Goal: Find specific page/section: Find specific page/section

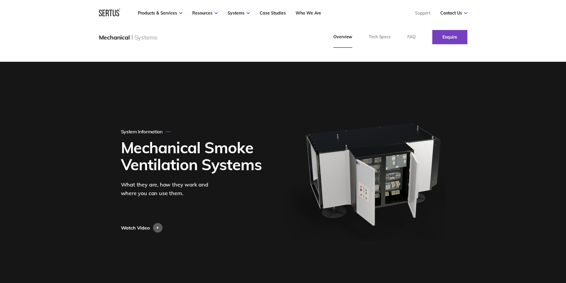
scroll to position [119, 0]
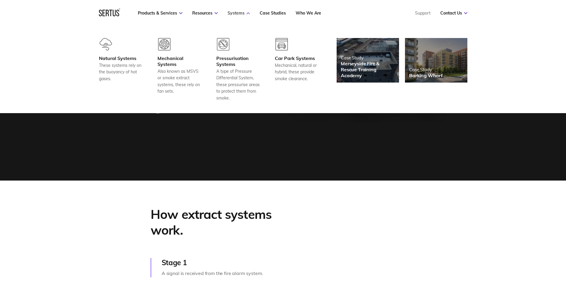
click at [242, 15] on link "Systems" at bounding box center [239, 12] width 22 height 5
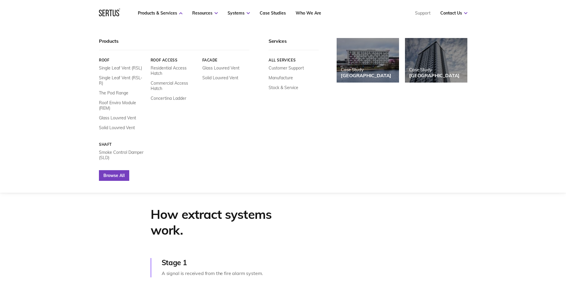
click at [122, 171] on link "Browse All" at bounding box center [114, 175] width 30 height 11
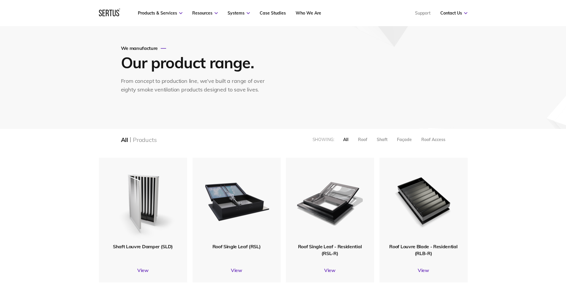
scroll to position [30, 0]
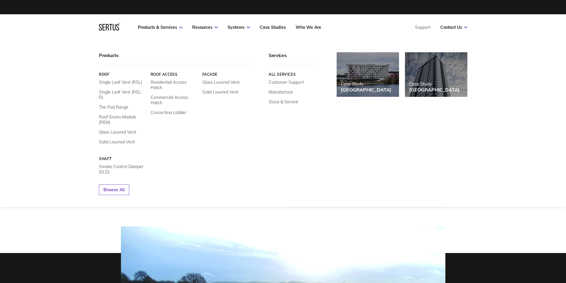
click at [169, 74] on link "Roof Access" at bounding box center [173, 74] width 47 height 4
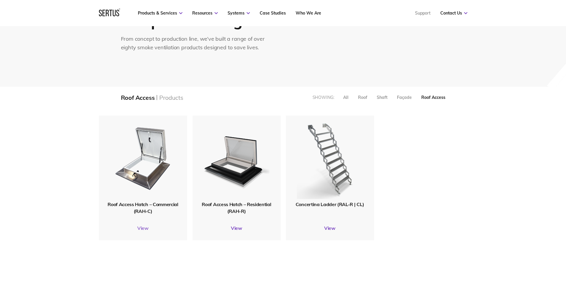
scroll to position [59, 0]
